Goal: Transaction & Acquisition: Purchase product/service

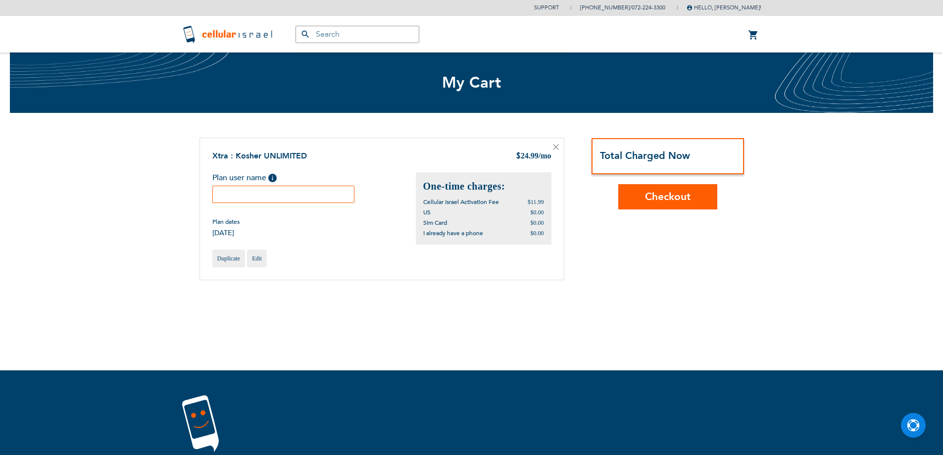
click at [310, 199] on input "text" at bounding box center [283, 194] width 143 height 17
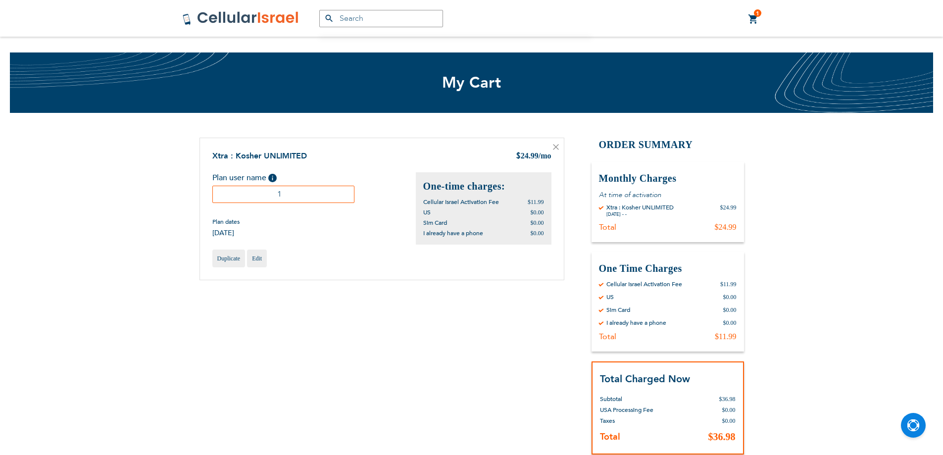
scroll to position [227, 0]
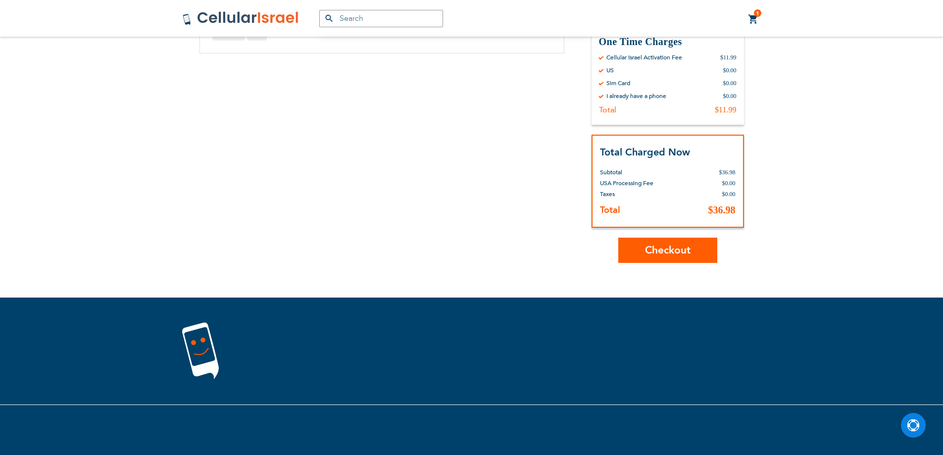
type input "1"
drag, startPoint x: 642, startPoint y: 249, endPoint x: 445, endPoint y: 284, distance: 200.5
click at [641, 251] on button "Checkout" at bounding box center [667, 250] width 99 height 25
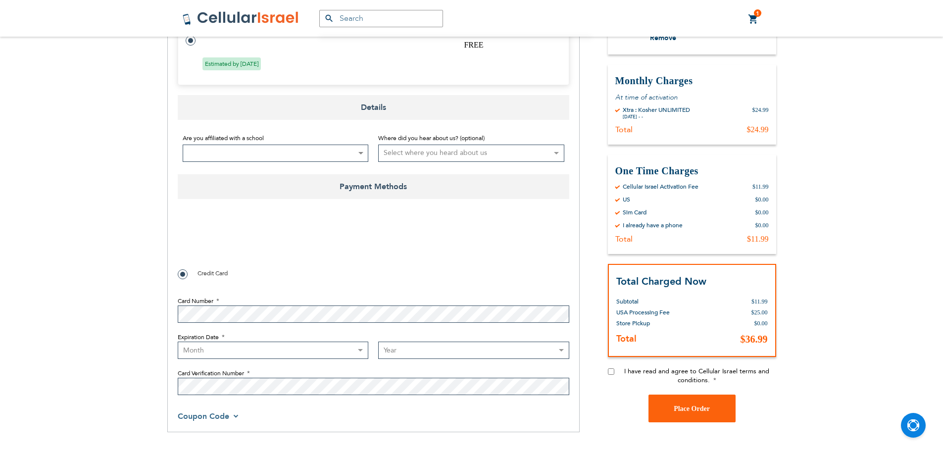
scroll to position [396, 0]
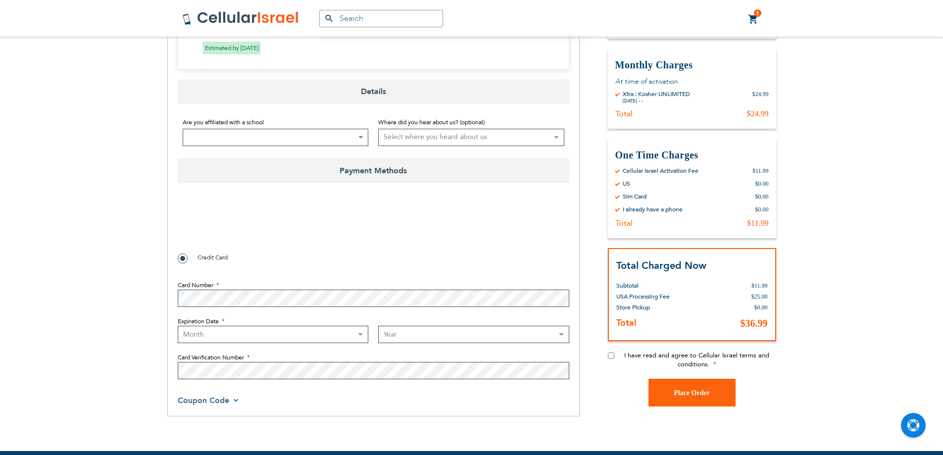
click at [273, 326] on select "Month 01 - January 02 - February 03 - March 04 - April 05 - May 06 - June 07 - …" at bounding box center [273, 334] width 191 height 17
select select "2"
click at [178, 326] on select "Month 01 - January 02 - February 03 - March 04 - April 05 - May 06 - June 07 - …" at bounding box center [273, 334] width 191 height 17
click at [398, 326] on select "Year 2025 2026 2027 2028 2029 2030 2031 2032 2033 2034 2035 2036 2037 2038 2039…" at bounding box center [473, 334] width 191 height 17
select select "2028"
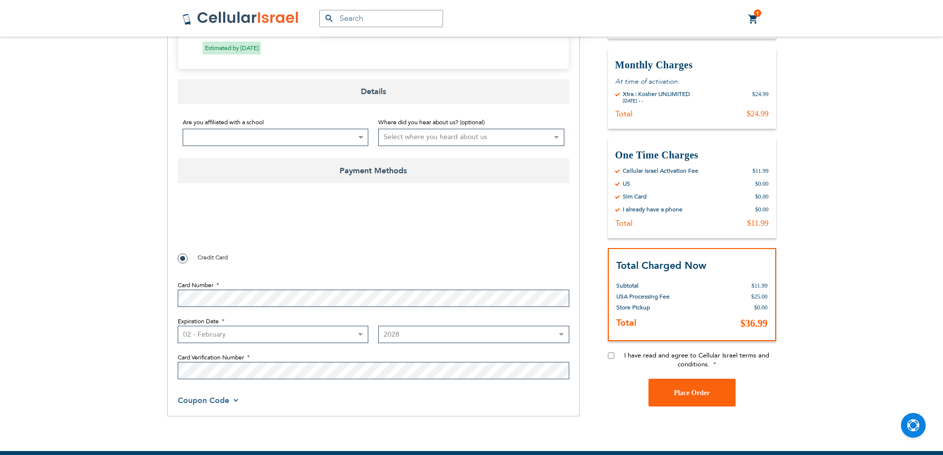
click at [378, 326] on select "Year 2025 2026 2027 2028 2029 2030 2031 2032 2033 2034 2035 2036 2037 2038 2039…" at bounding box center [473, 334] width 191 height 17
checkbox input "true"
click at [608, 352] on input "I have read and agree to Cellular Israel terms and conditions." at bounding box center [611, 355] width 6 height 6
checkbox input "true"
click at [673, 383] on button "Place Order" at bounding box center [691, 393] width 87 height 28
